Goal: Transaction & Acquisition: Purchase product/service

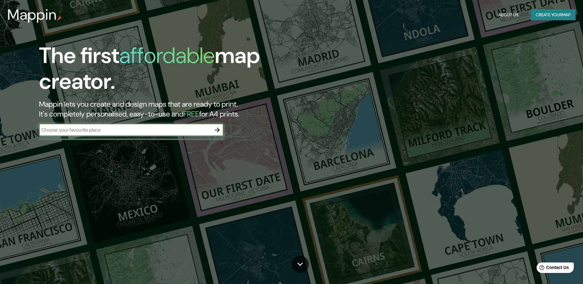
click at [156, 132] on input "text" at bounding box center [125, 129] width 172 height 7
type input "[GEOGRAPHIC_DATA]"
click at [217, 128] on icon "button" at bounding box center [217, 129] width 7 height 7
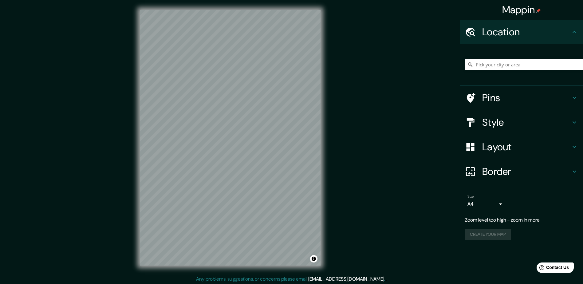
click at [327, 142] on div "© Mapbox © OpenStreetMap Improve this map" at bounding box center [230, 138] width 201 height 276
click at [526, 65] on input "Pick your city or area" at bounding box center [524, 64] width 118 height 11
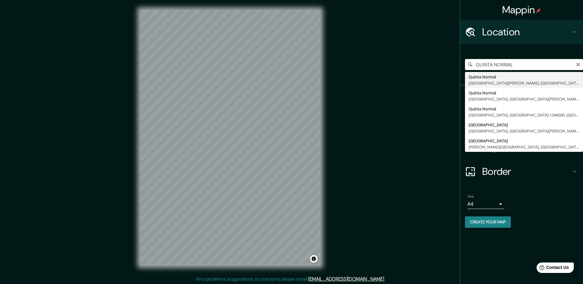
type input "[GEOGRAPHIC_DATA], [GEOGRAPHIC_DATA][PERSON_NAME], [GEOGRAPHIC_DATA]"
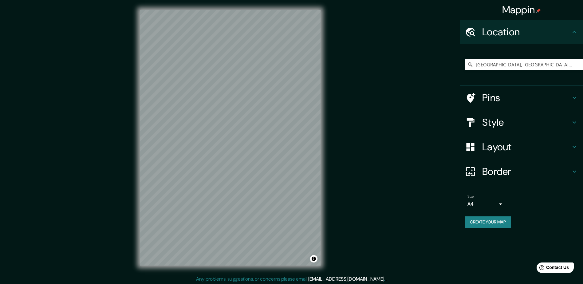
click at [576, 96] on icon at bounding box center [574, 97] width 7 height 7
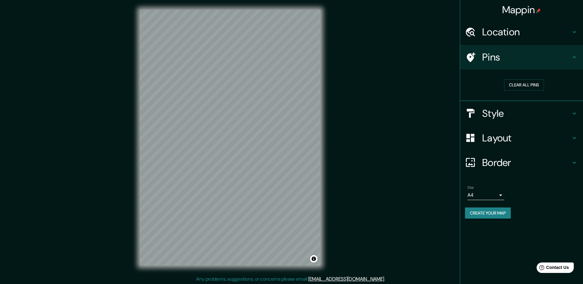
click at [573, 57] on icon at bounding box center [574, 57] width 7 height 7
click at [573, 114] on icon at bounding box center [574, 113] width 7 height 7
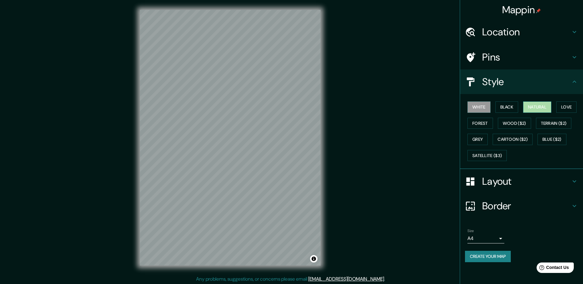
click at [539, 105] on button "Natural" at bounding box center [537, 106] width 28 height 11
click at [569, 109] on button "Love" at bounding box center [567, 106] width 20 height 11
click at [477, 123] on button "Forest" at bounding box center [481, 123] width 26 height 11
click at [480, 142] on button "Grey" at bounding box center [478, 139] width 20 height 11
click at [484, 153] on button "Satellite ($3)" at bounding box center [487, 155] width 39 height 11
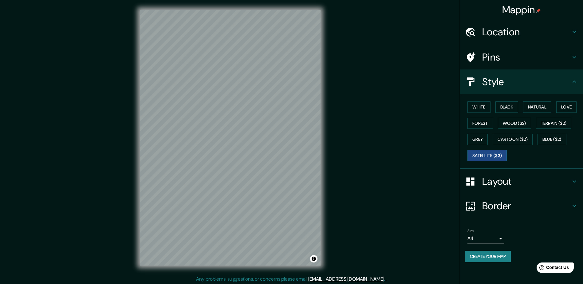
click at [502, 237] on body "Mappin Location [GEOGRAPHIC_DATA], [GEOGRAPHIC_DATA][PERSON_NAME], [GEOGRAPHIC_…" at bounding box center [291, 142] width 583 height 284
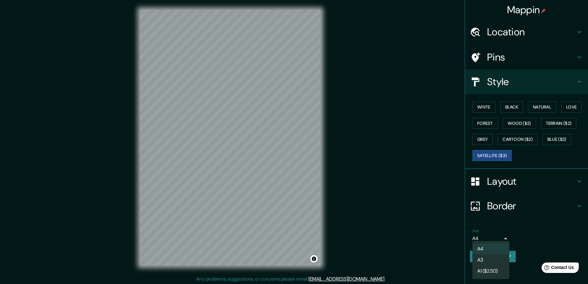
click at [485, 261] on li "A3" at bounding box center [490, 260] width 37 height 11
type input "a4"
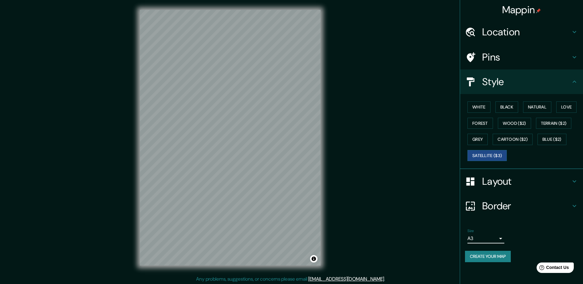
click at [576, 184] on icon at bounding box center [574, 181] width 7 height 7
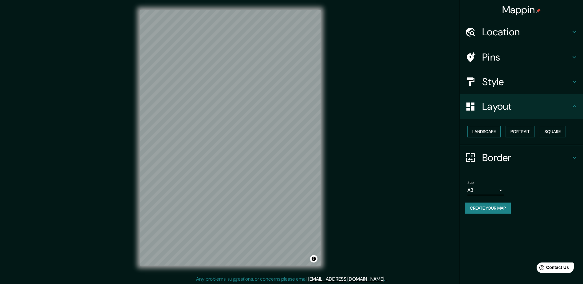
click at [479, 131] on button "Landscape" at bounding box center [484, 131] width 33 height 11
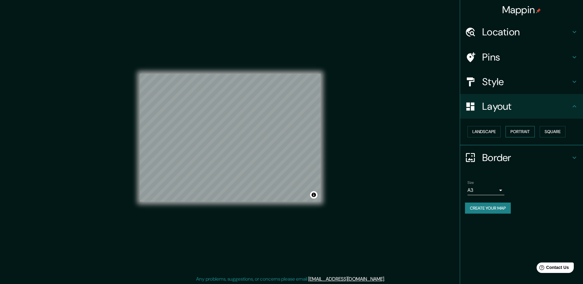
click at [514, 134] on button "Portrait" at bounding box center [520, 131] width 29 height 11
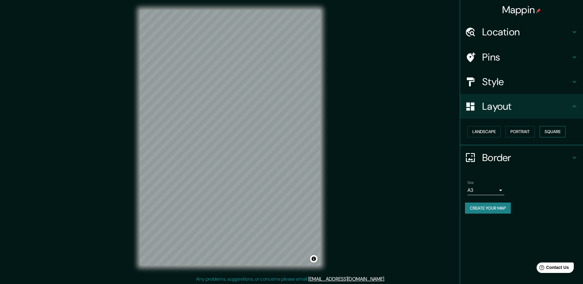
click at [552, 133] on button "Square" at bounding box center [553, 131] width 26 height 11
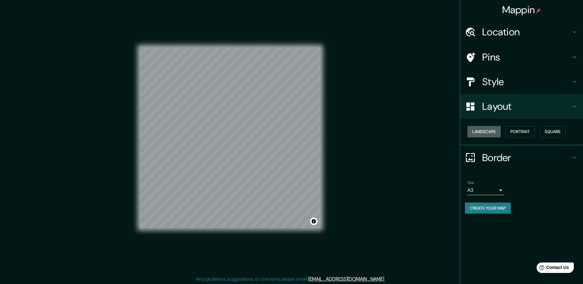
click at [474, 132] on button "Landscape" at bounding box center [484, 131] width 33 height 11
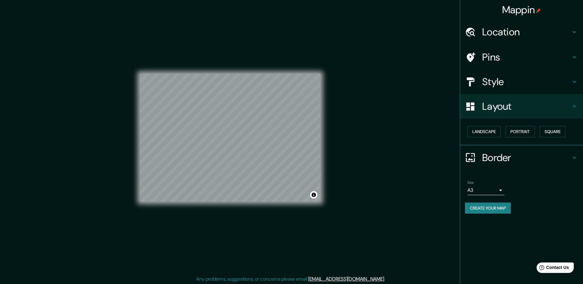
click at [572, 82] on icon at bounding box center [574, 81] width 7 height 7
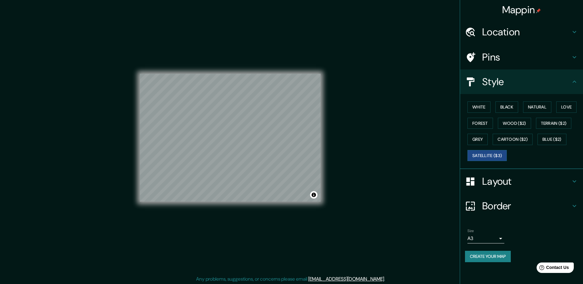
click at [572, 82] on icon at bounding box center [574, 81] width 7 height 7
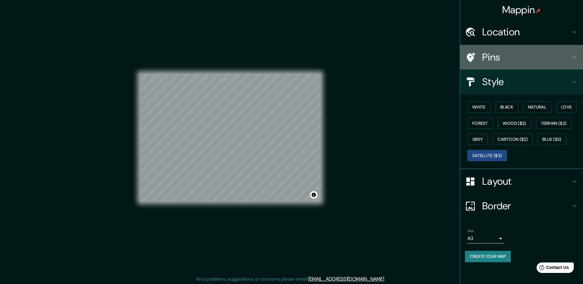
click at [575, 57] on icon at bounding box center [574, 57] width 7 height 7
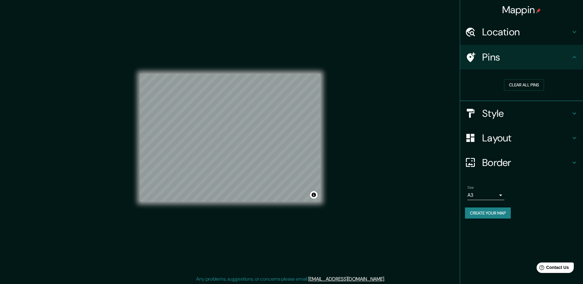
click at [571, 59] on icon at bounding box center [574, 57] width 7 height 7
click at [575, 29] on icon at bounding box center [574, 31] width 7 height 7
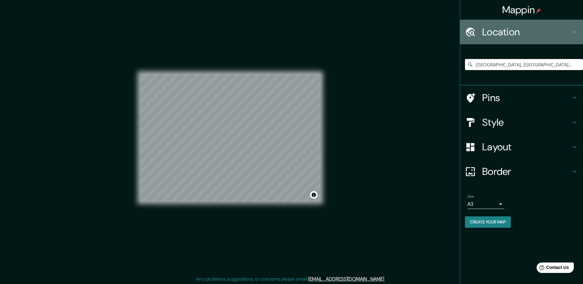
click at [575, 29] on icon at bounding box center [574, 31] width 7 height 7
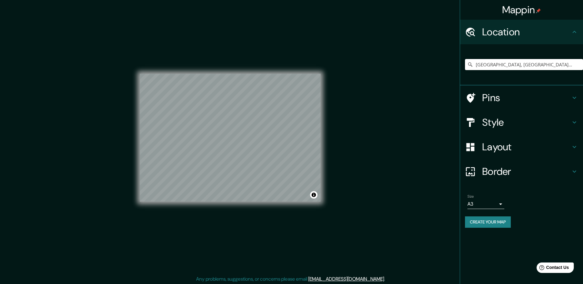
click at [471, 96] on icon at bounding box center [471, 98] width 9 height 10
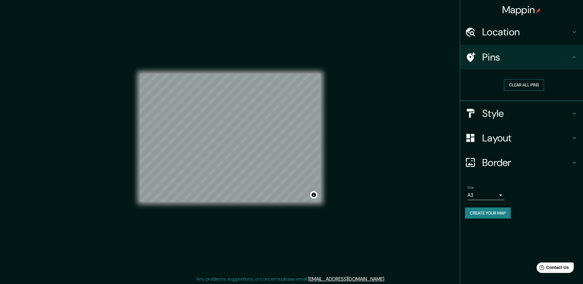
click at [514, 87] on button "Clear all pins" at bounding box center [524, 84] width 40 height 11
click at [575, 56] on icon at bounding box center [574, 57] width 7 height 7
click at [577, 57] on icon at bounding box center [574, 57] width 7 height 7
click at [576, 114] on icon at bounding box center [574, 113] width 7 height 7
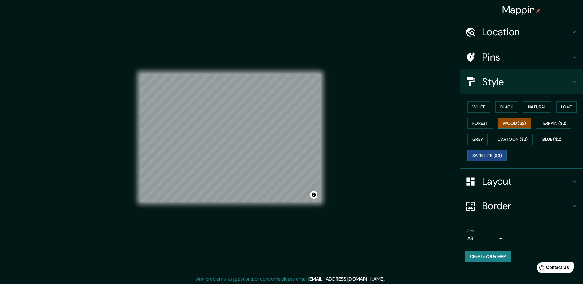
click at [525, 126] on button "Wood ($2)" at bounding box center [514, 123] width 33 height 11
click at [543, 121] on button "Terrain ($2)" at bounding box center [554, 123] width 36 height 11
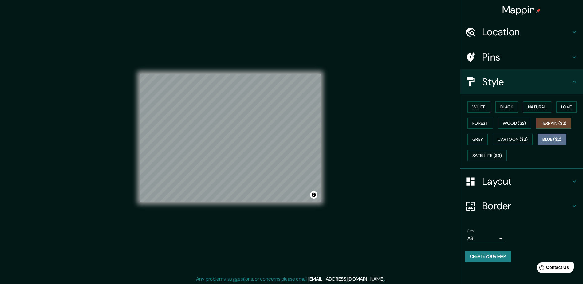
click at [551, 141] on button "Blue ($2)" at bounding box center [552, 139] width 29 height 11
